Goal: Task Accomplishment & Management: Complete application form

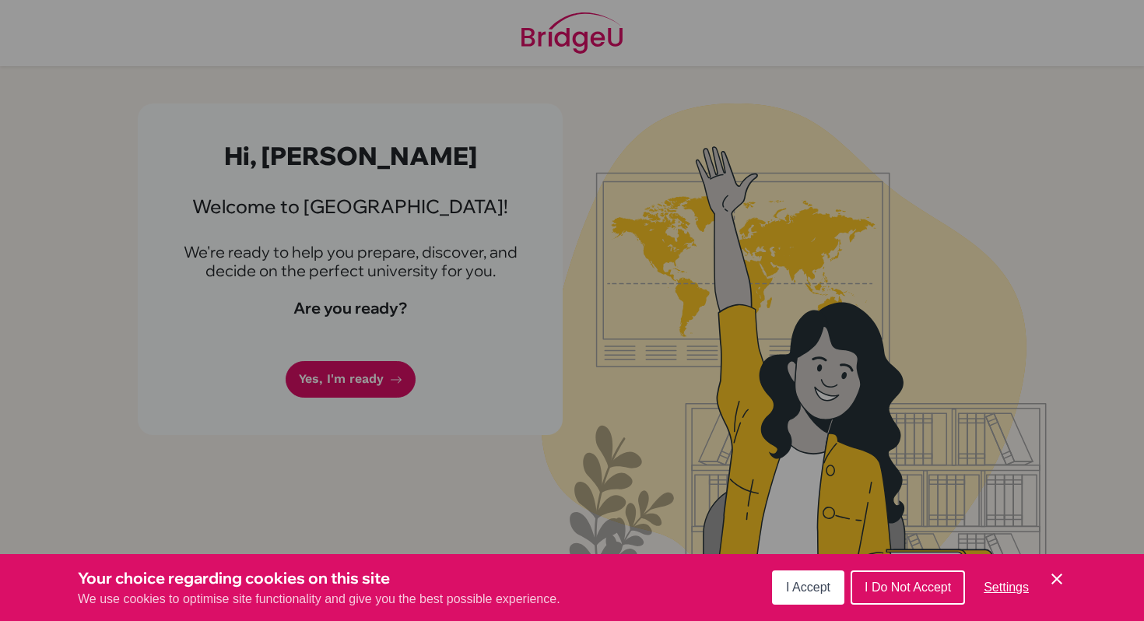
click at [1052, 580] on icon "Cookie Control Close Icon" at bounding box center [1056, 579] width 19 height 19
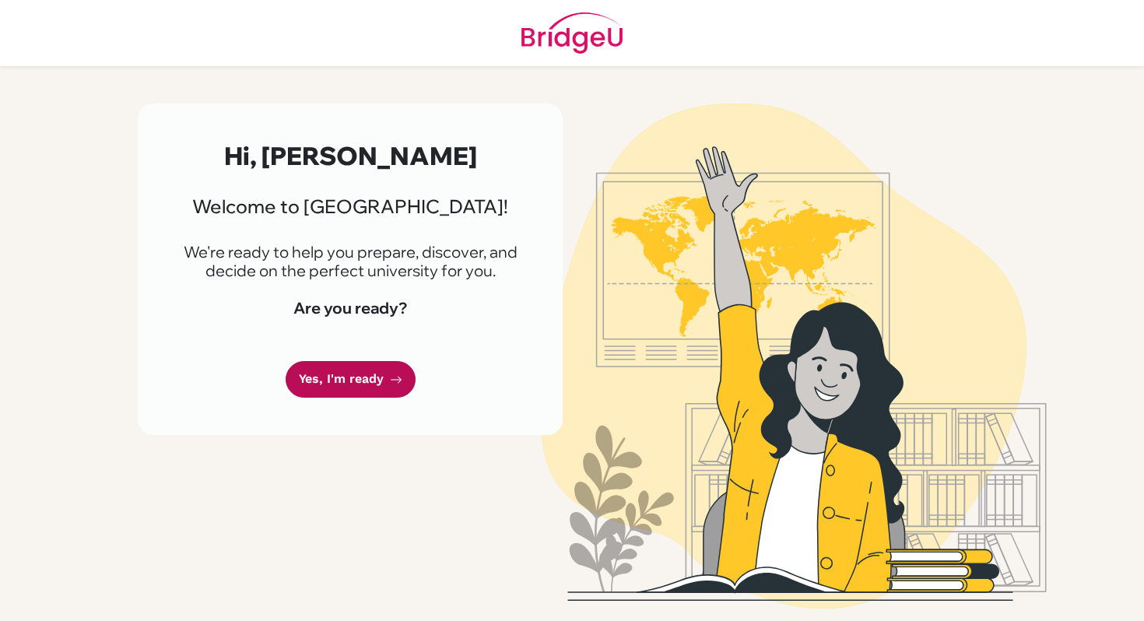
click at [387, 380] on link "Yes, I'm ready" at bounding box center [351, 379] width 130 height 37
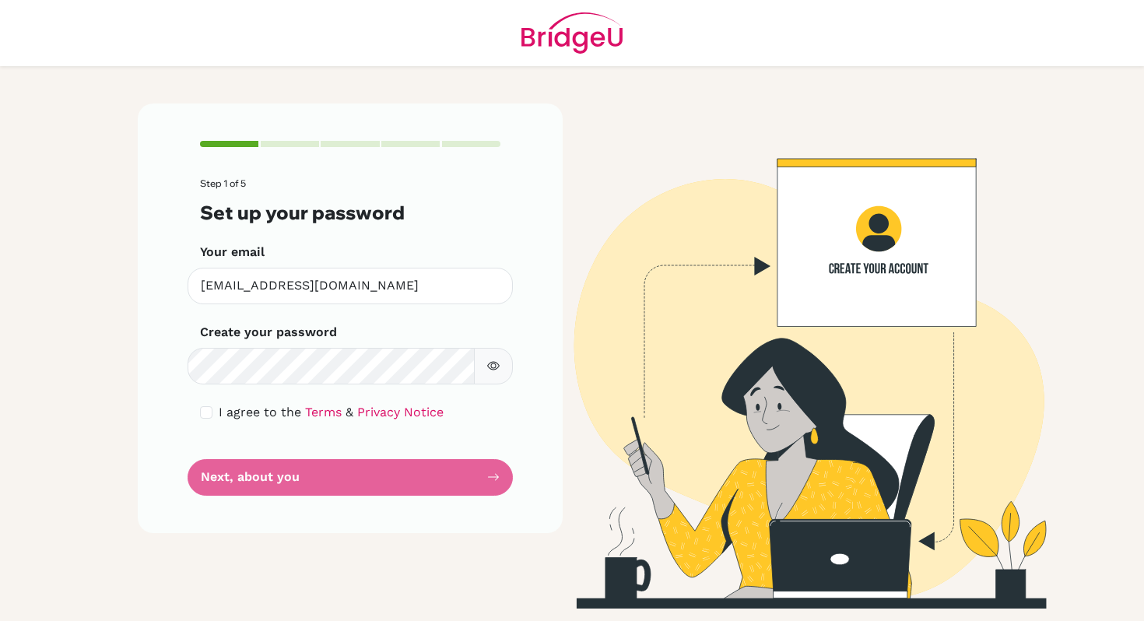
click at [503, 373] on button "button" at bounding box center [493, 366] width 39 height 37
click at [501, 370] on button "button" at bounding box center [493, 366] width 39 height 37
click at [212, 412] on div "I agree to the Terms & Privacy Notice" at bounding box center [350, 412] width 300 height 19
click at [313, 483] on form "Step 1 of 5 Set up your password Your email [EMAIL_ADDRESS][DOMAIN_NAME] Invali…" at bounding box center [350, 336] width 300 height 317
click at [212, 407] on div "I agree to the Terms & Privacy Notice" at bounding box center [350, 412] width 300 height 19
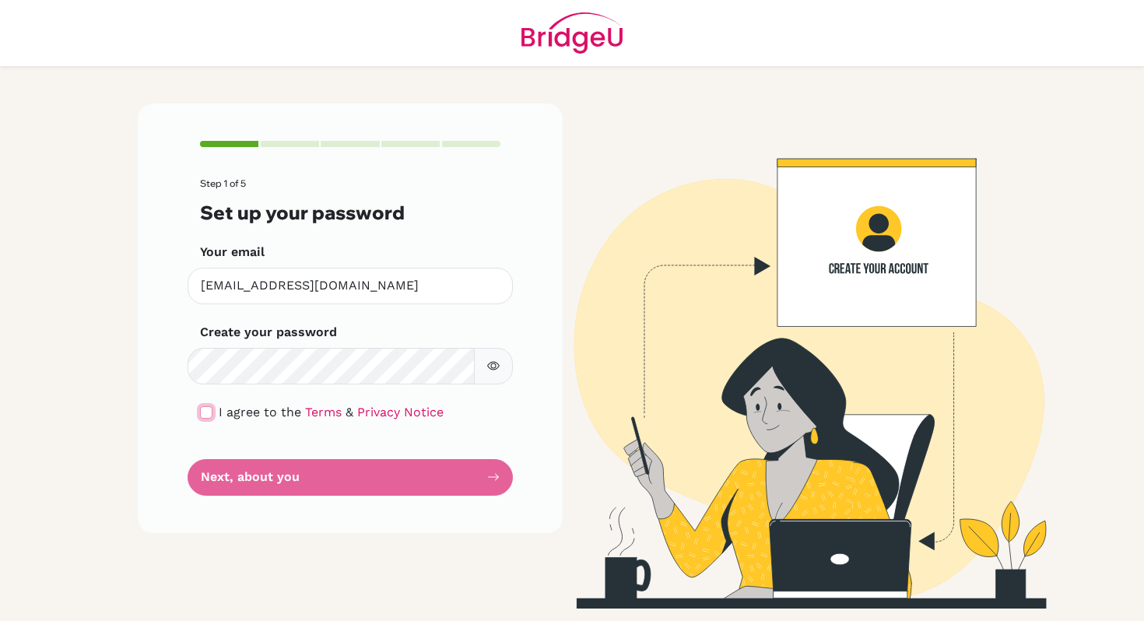
click at [205, 409] on input "checkbox" at bounding box center [206, 412] width 12 height 12
checkbox input "true"
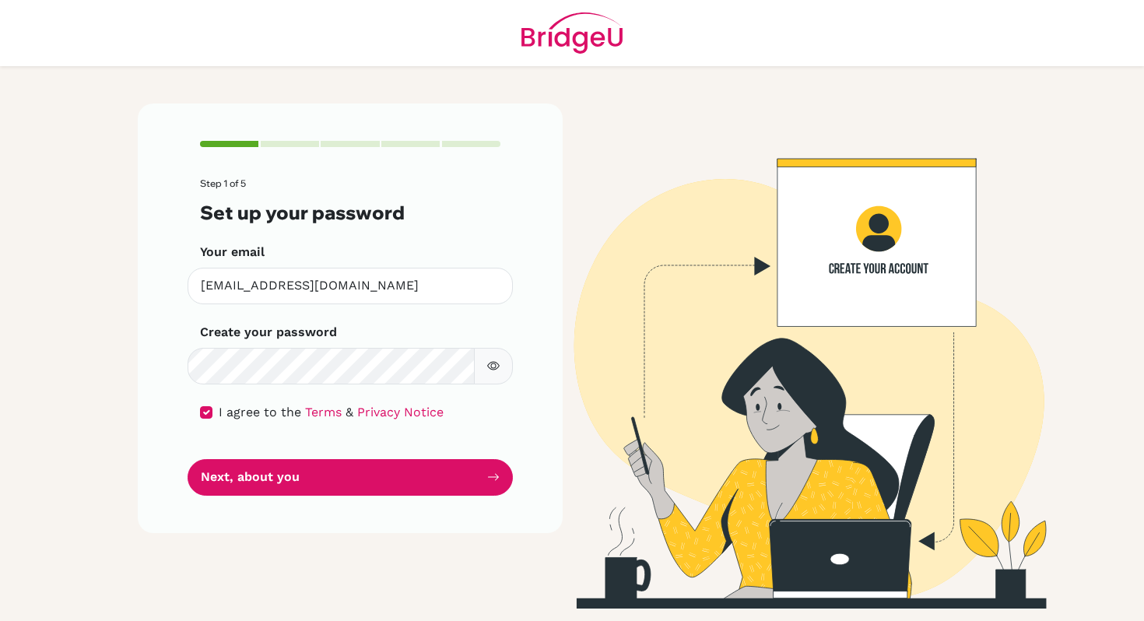
click at [304, 507] on div "Step 1 of 5 Set up your password Your email [EMAIL_ADDRESS][DOMAIN_NAME] Invali…" at bounding box center [350, 317] width 425 height 429
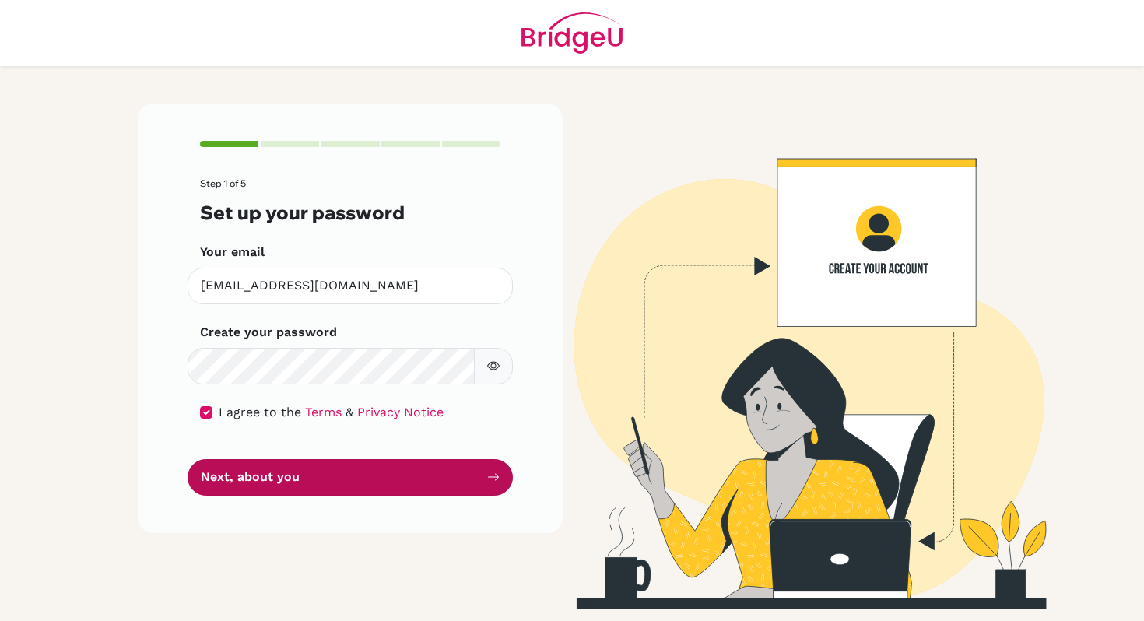
click at [319, 487] on button "Next, about you" at bounding box center [350, 477] width 325 height 37
